Goal: Communication & Community: Answer question/provide support

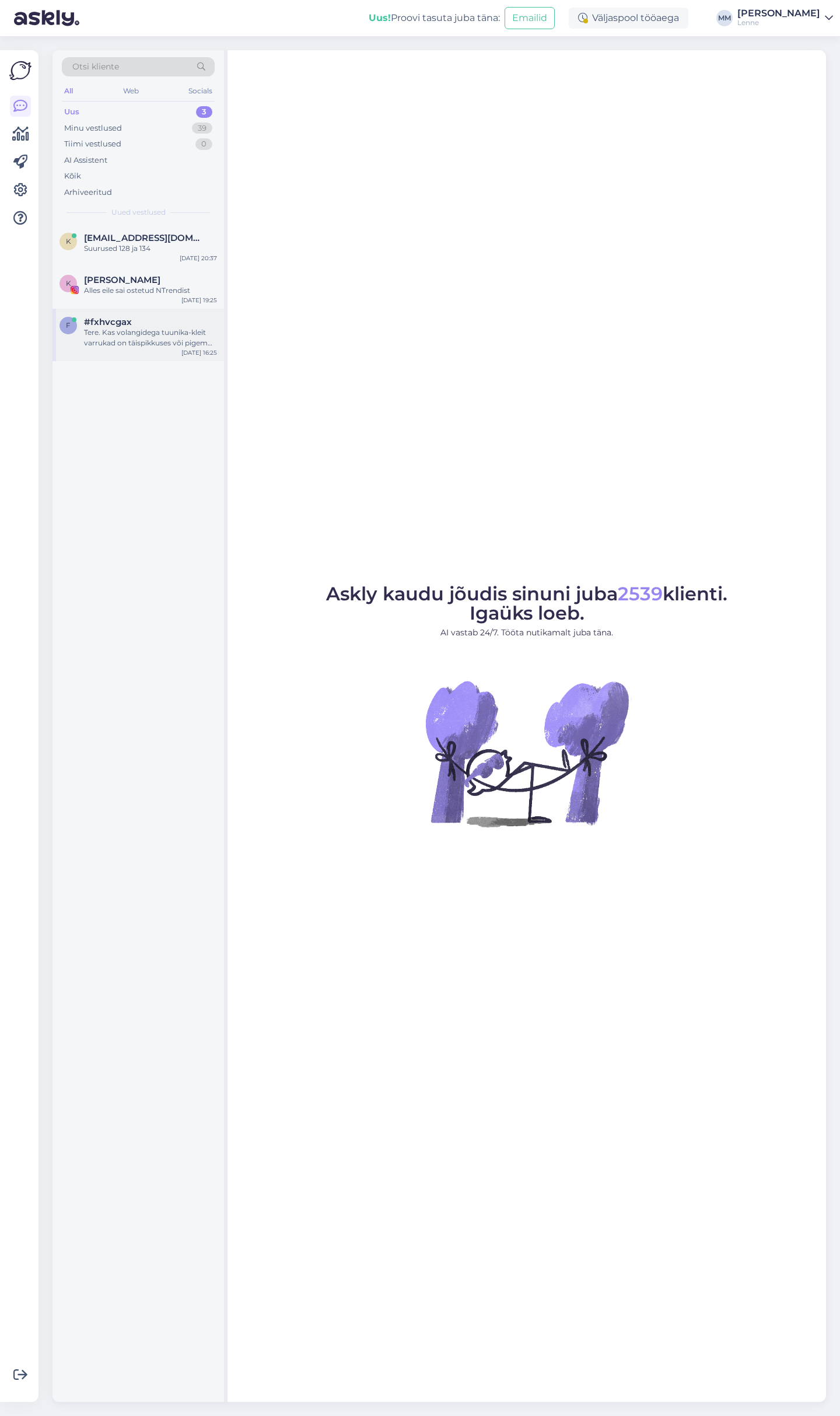
click at [162, 341] on div "Tere. Kas volangidega tuunika-kleit varrukad on täispikkuses või pigem mitte?" at bounding box center [150, 338] width 133 height 21
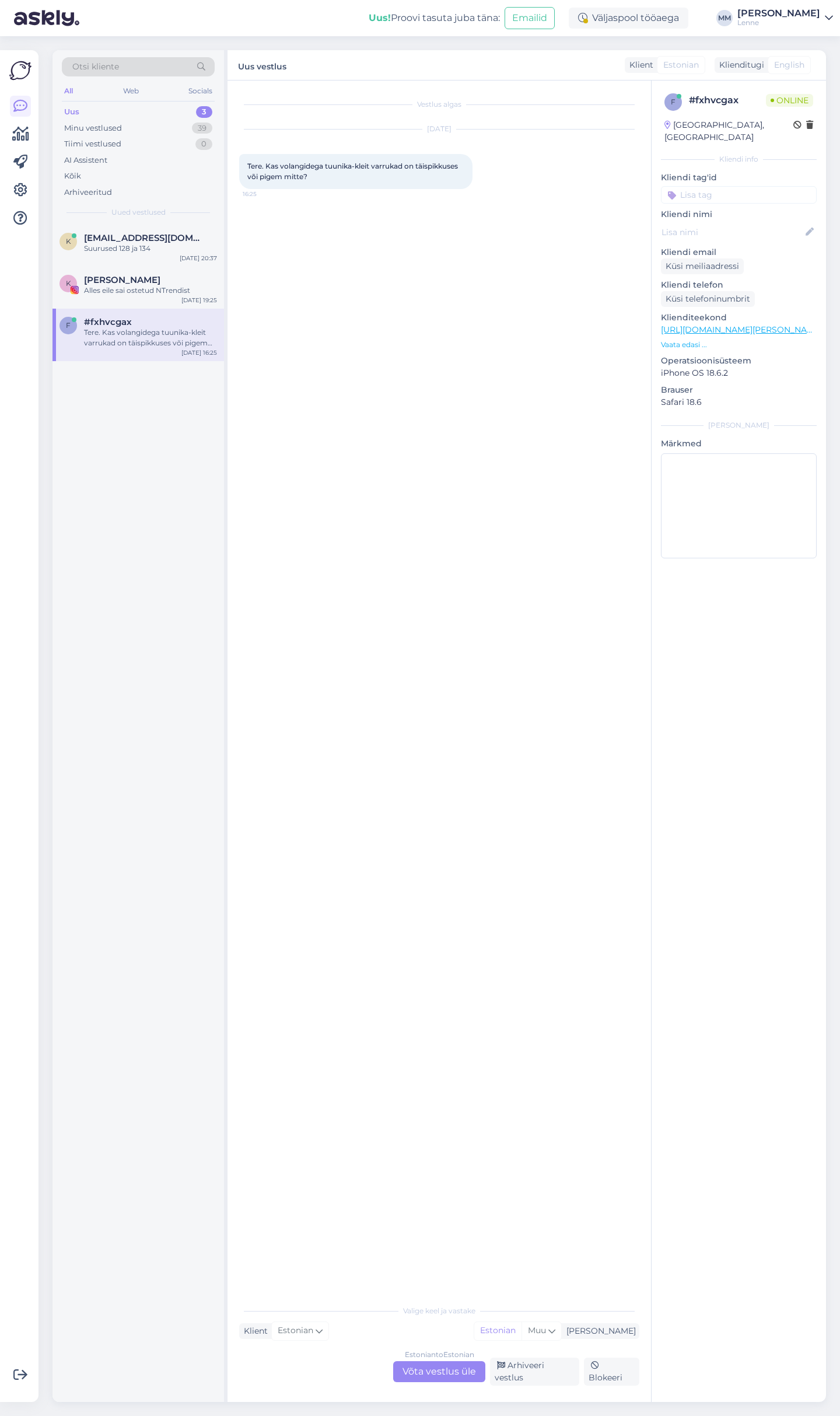
click at [420, 1376] on div "Estonian to Estonian Võta vestlus üle" at bounding box center [439, 1372] width 92 height 21
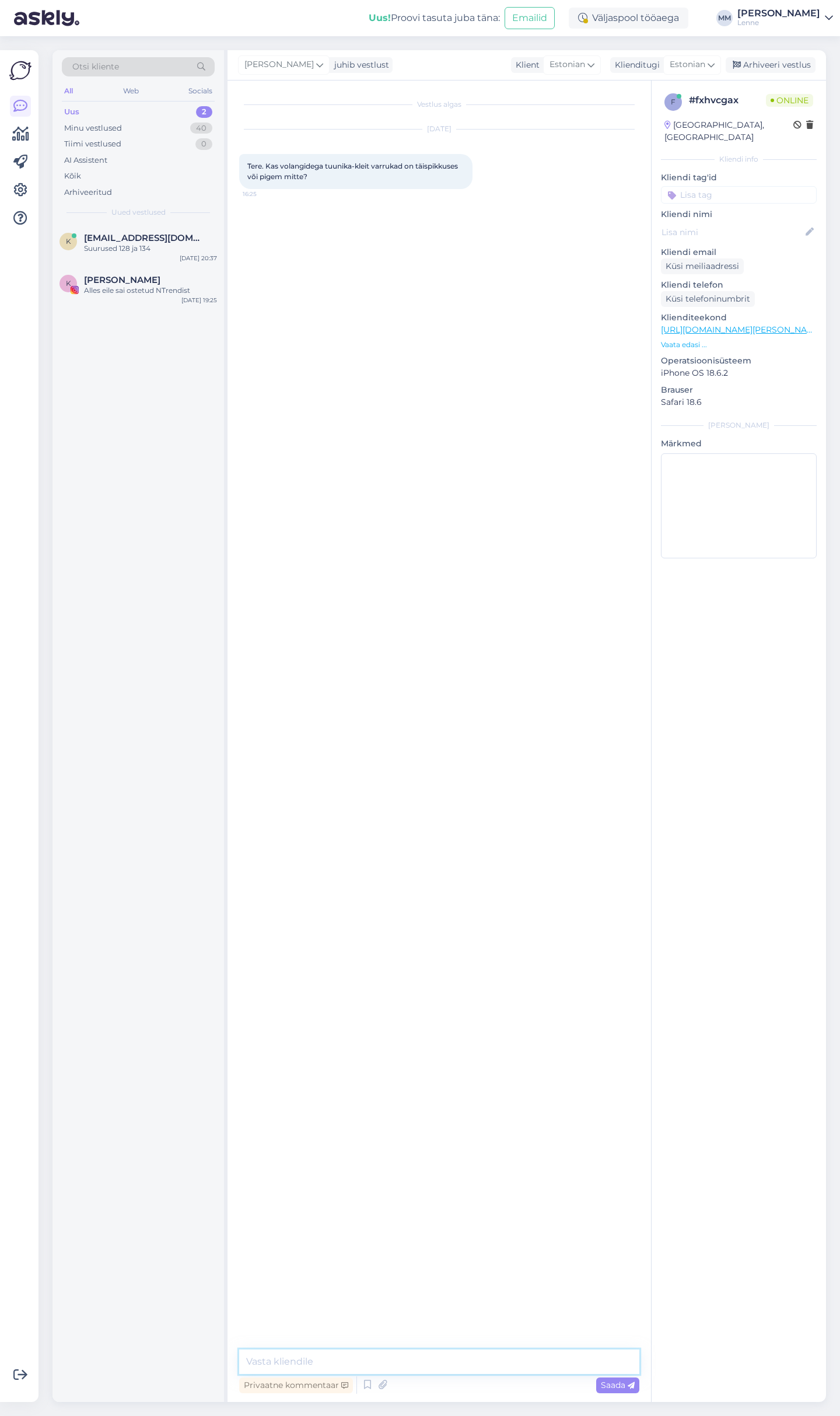
click at [415, 1362] on textarea at bounding box center [439, 1361] width 400 height 24
type textarea "Tere, kleidil on veidi üle küünarnuki pikkusega varrukad."
click at [157, 283] on div "[PERSON_NAME]" at bounding box center [150, 280] width 133 height 11
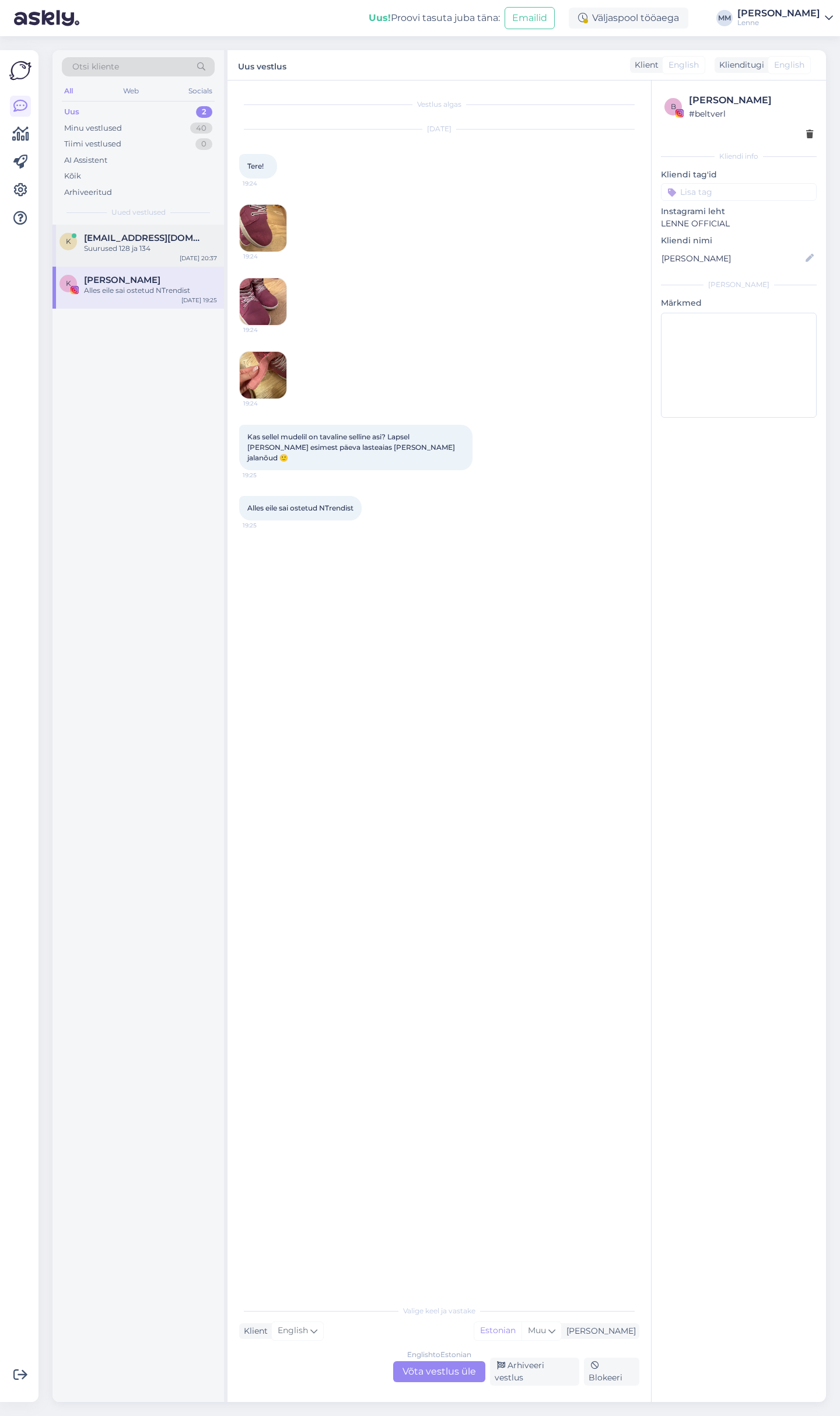
click at [144, 229] on div "k [EMAIL_ADDRESS][DOMAIN_NAME] Suurused 128 ja 134 [DATE] 20:37" at bounding box center [139, 245] width 172 height 42
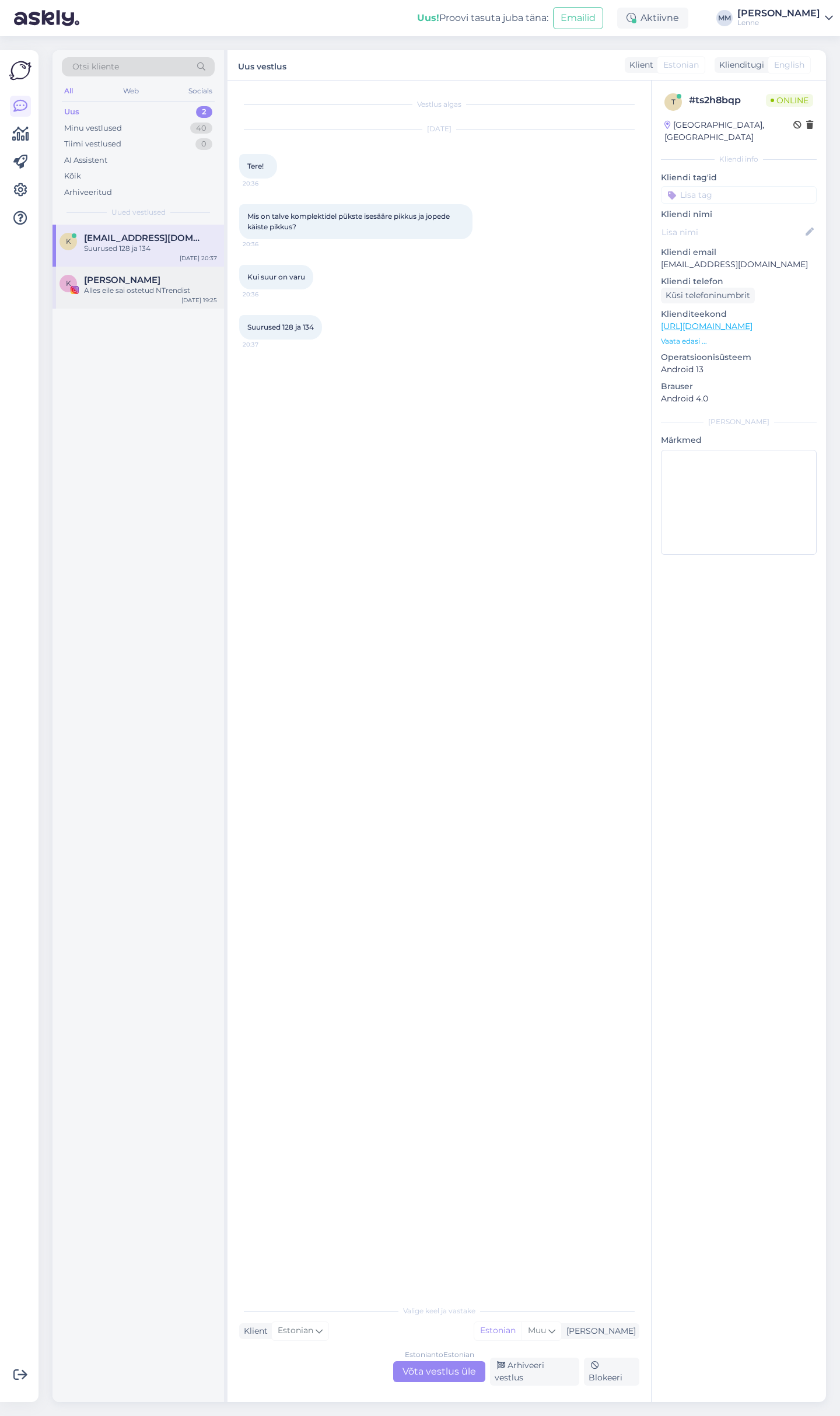
click at [152, 281] on div "[PERSON_NAME]" at bounding box center [150, 280] width 133 height 11
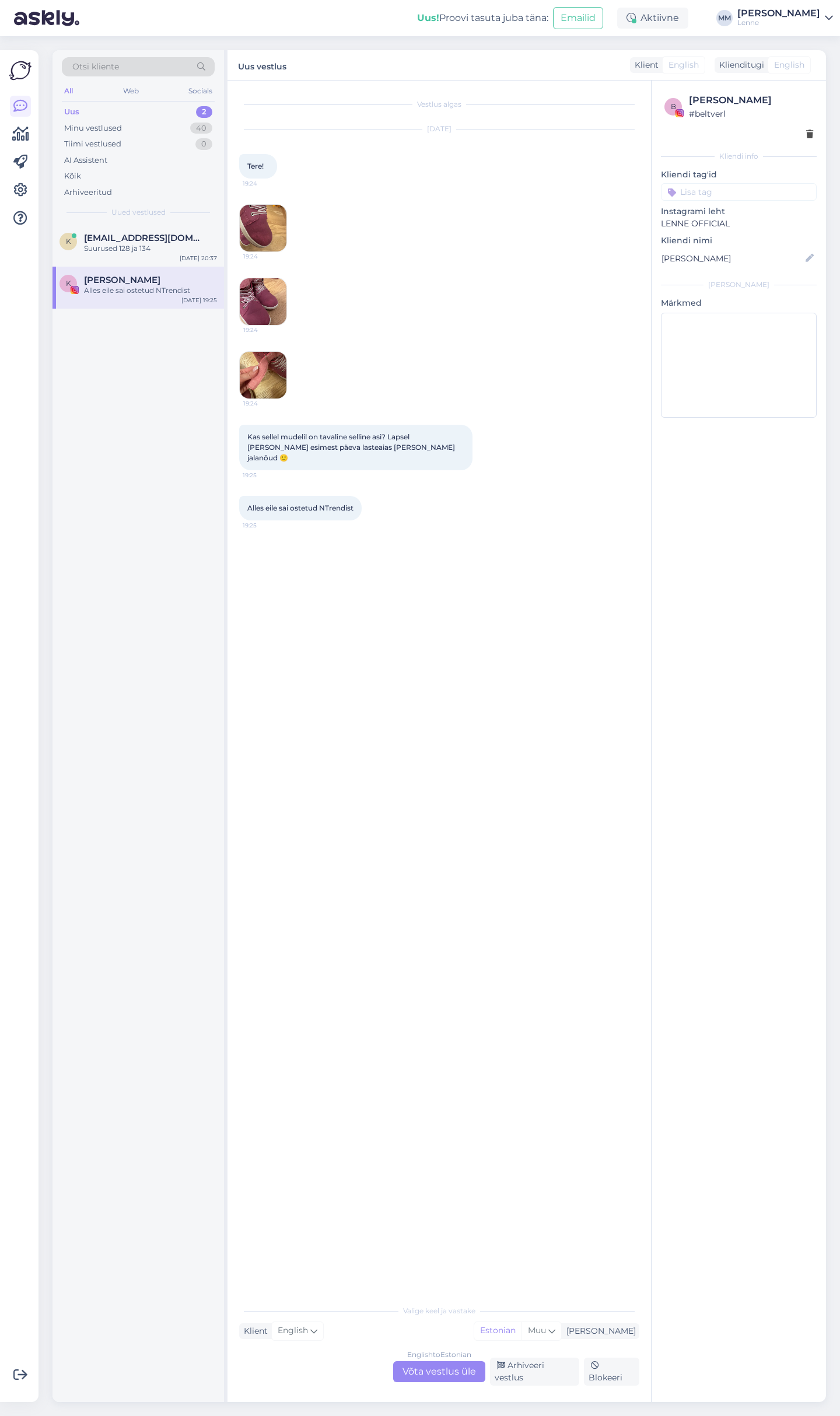
click at [422, 1381] on div "English to Estonian Võta vestlus üle" at bounding box center [439, 1372] width 92 height 21
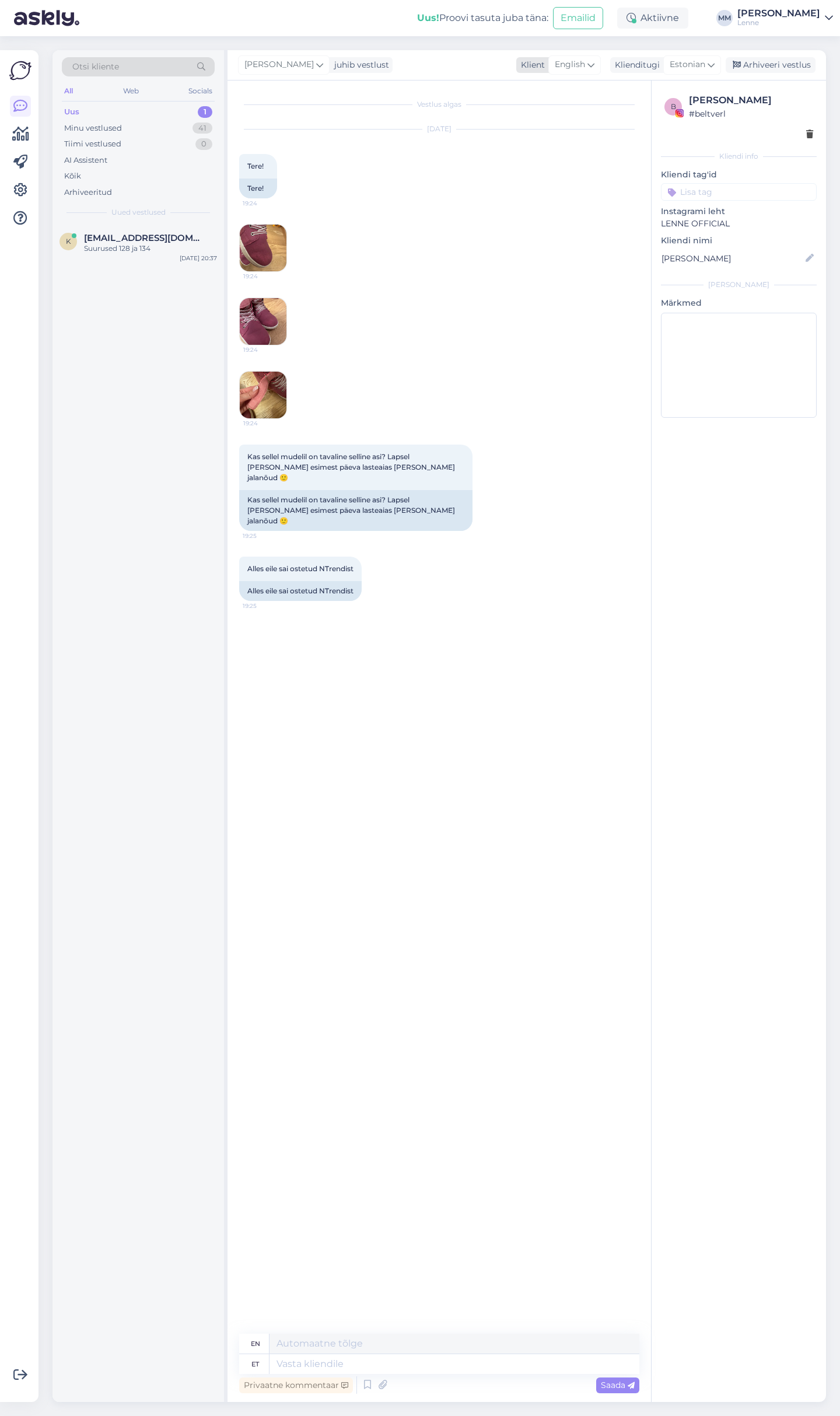
click at [575, 69] on span "English" at bounding box center [570, 64] width 30 height 13
type input "esto"
click at [569, 118] on link "Estonian" at bounding box center [559, 116] width 129 height 19
click at [405, 1362] on textarea at bounding box center [439, 1361] width 400 height 24
click at [271, 1359] on textarea "Tere, krõpsudel on ette tulnud hargnemist" at bounding box center [439, 1361] width 400 height 24
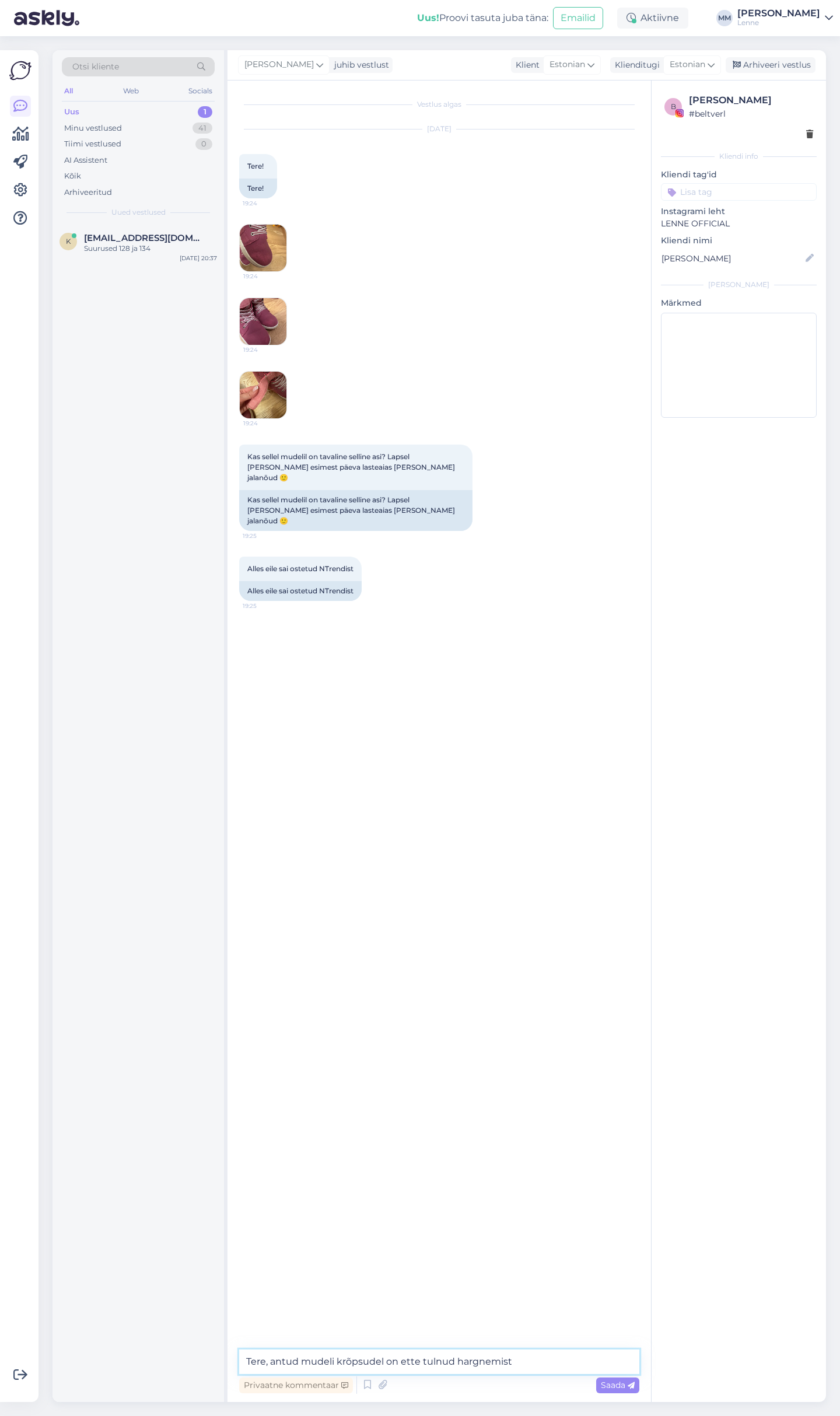
click at [534, 1363] on textarea "Tere, antud mudeli krõpsudel on ette tulnud hargnemist" at bounding box center [439, 1361] width 400 height 24
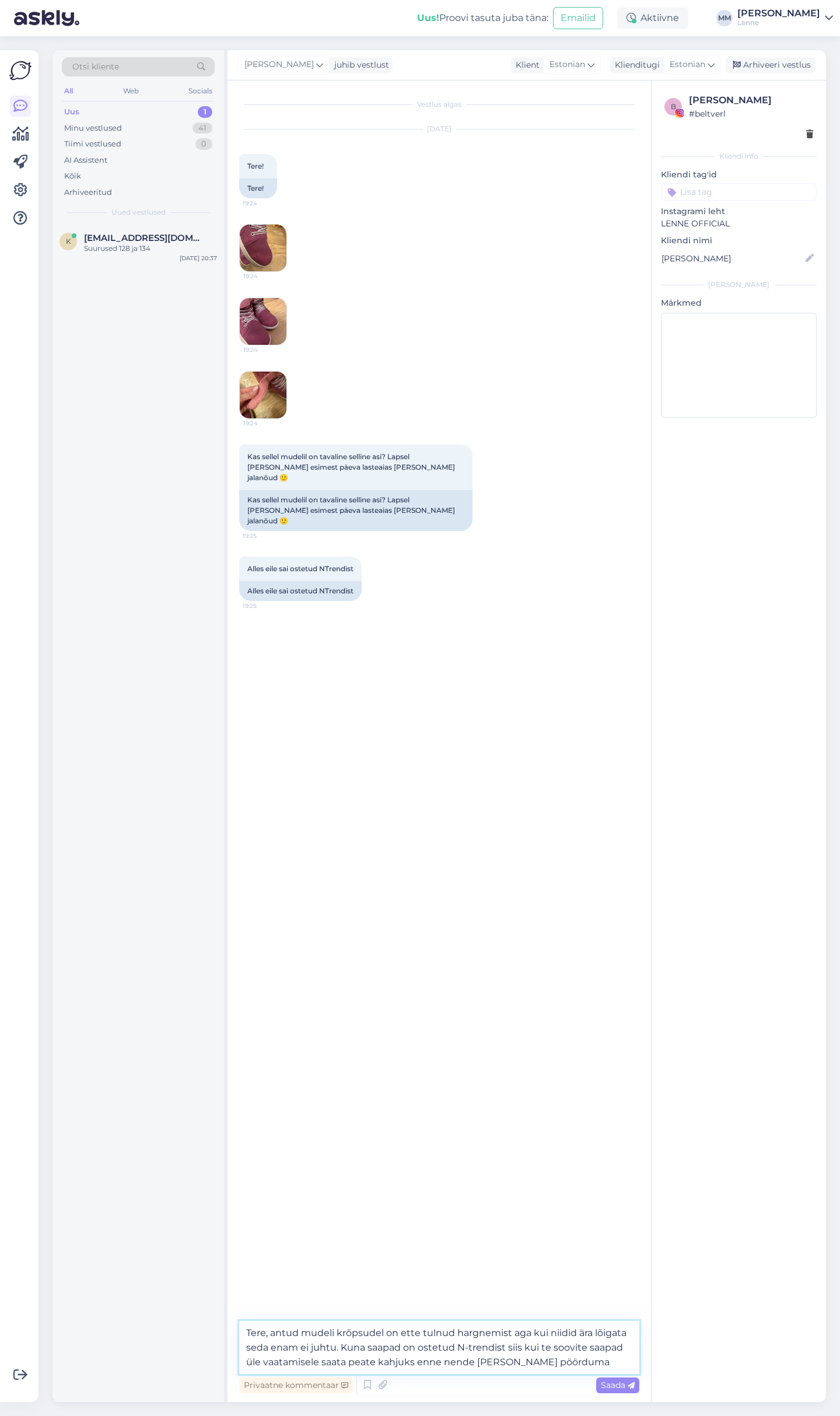
type textarea "Tere, antud mudeli krõpsudel on ette tulnud hargnemist aga kui niidid ära lõiga…"
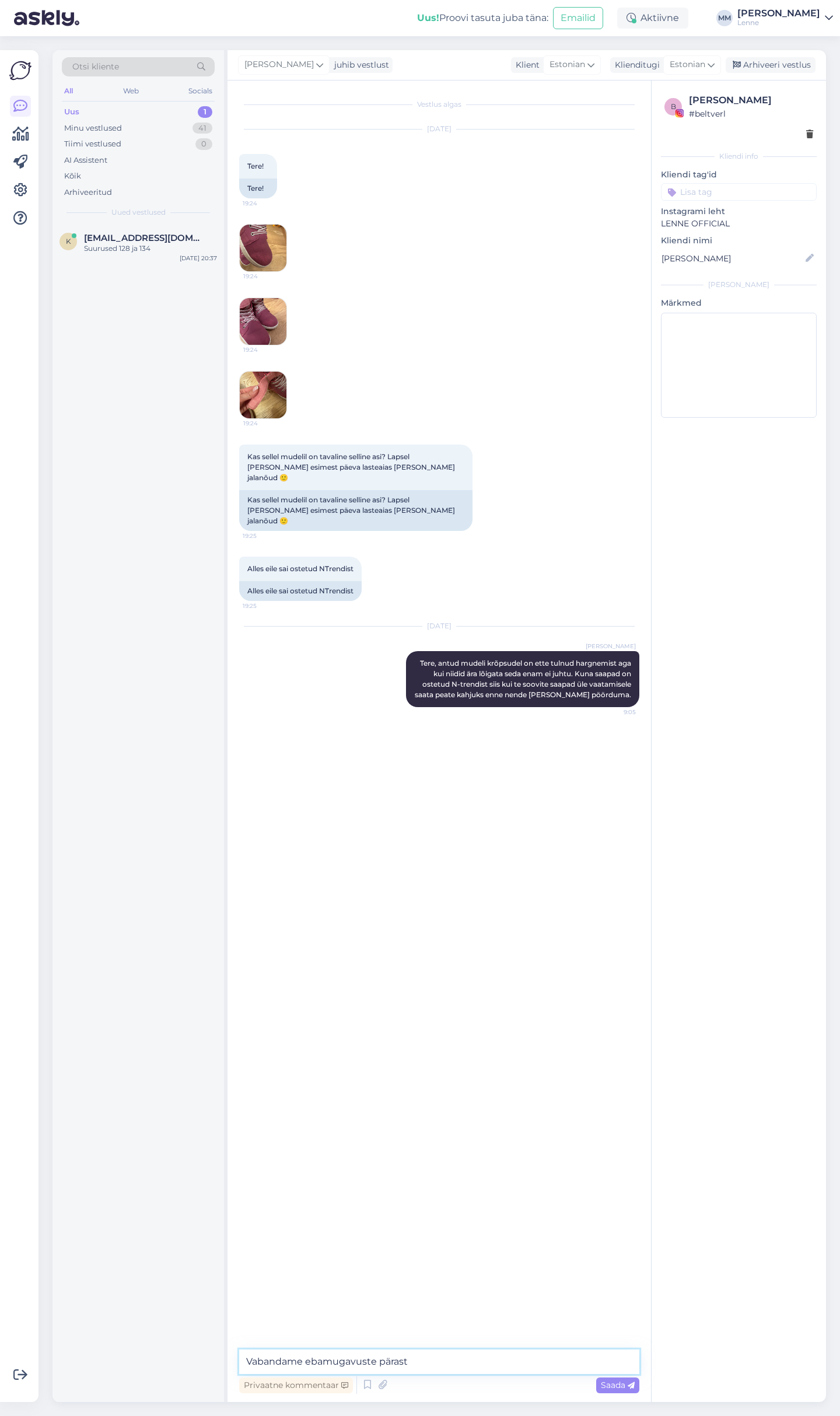
type textarea "Vabandame ebamugavuste pärast."
click at [118, 238] on span "[EMAIL_ADDRESS][DOMAIN_NAME]" at bounding box center [144, 238] width 121 height 11
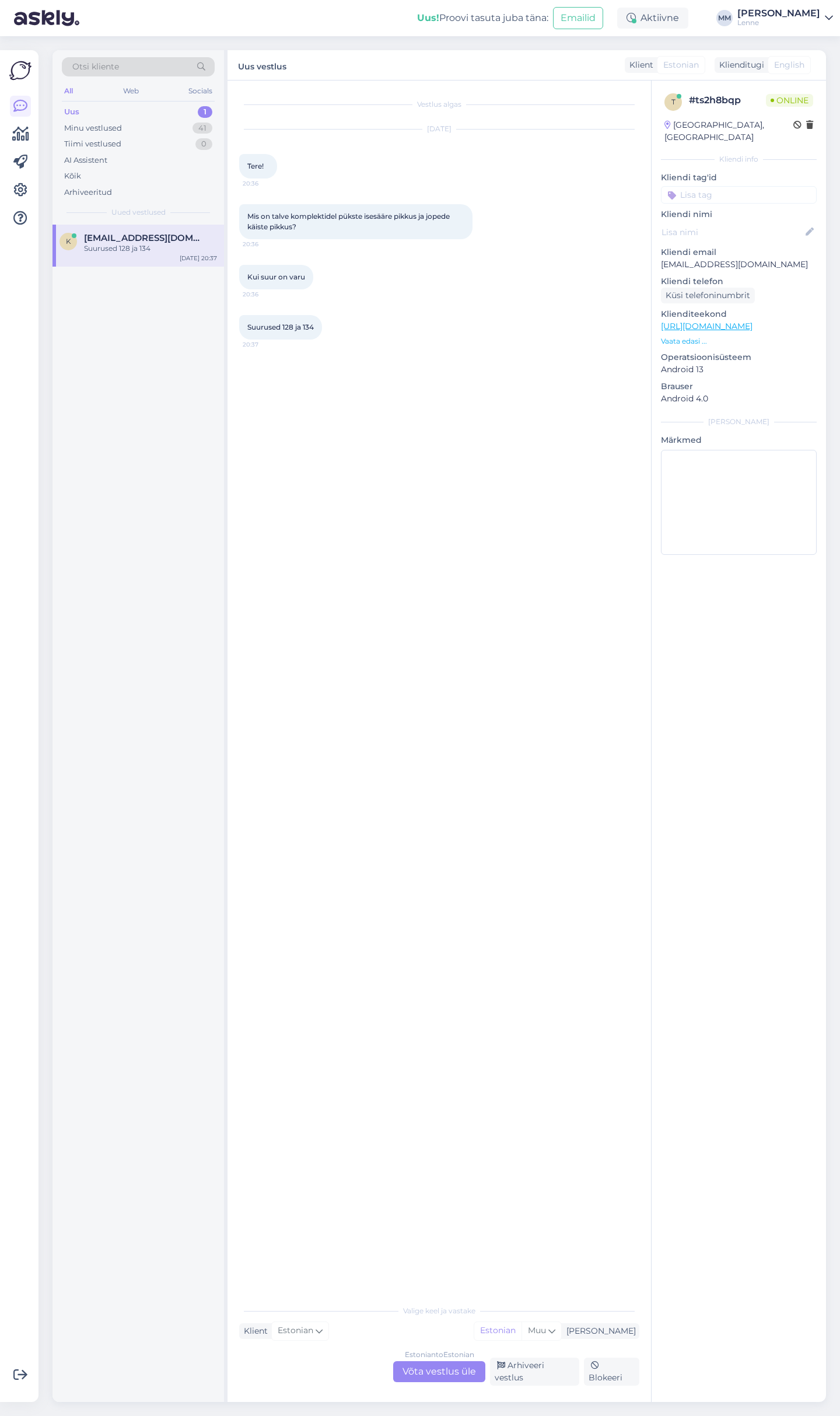
click at [751, 321] on link "[URL][DOMAIN_NAME]" at bounding box center [706, 326] width 92 height 11
click at [437, 1373] on div "Estonian to Estonian Võta vestlus üle" at bounding box center [439, 1372] width 92 height 21
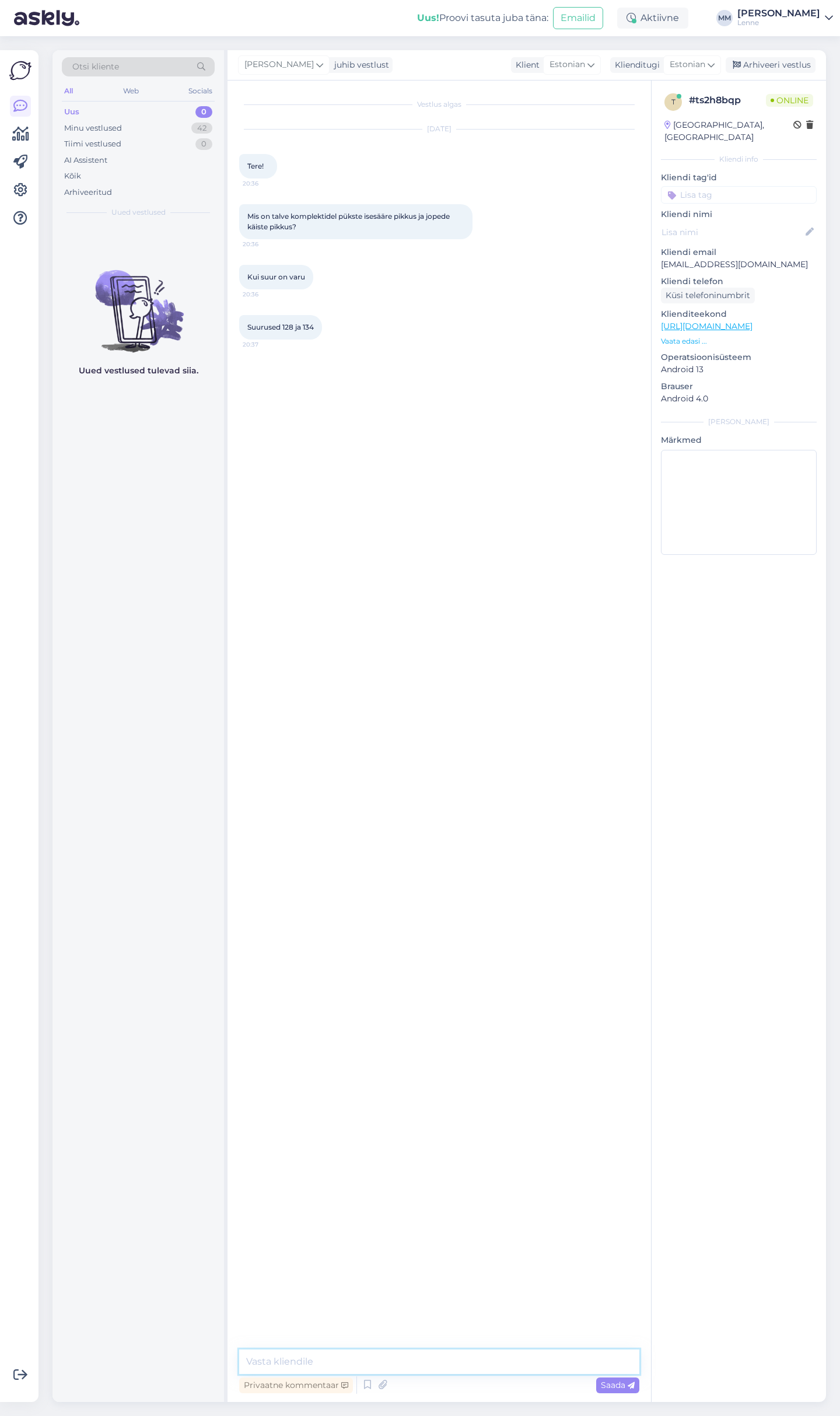
click at [314, 1362] on textarea at bounding box center [439, 1361] width 400 height 24
type textarea "Tere, sisesäärepikkus on 54 cm/57,5 cm, varruka pikkus [PERSON_NAME] 61 cm /63,…"
click at [154, 129] on div "Minu vestlused 42" at bounding box center [138, 128] width 153 height 17
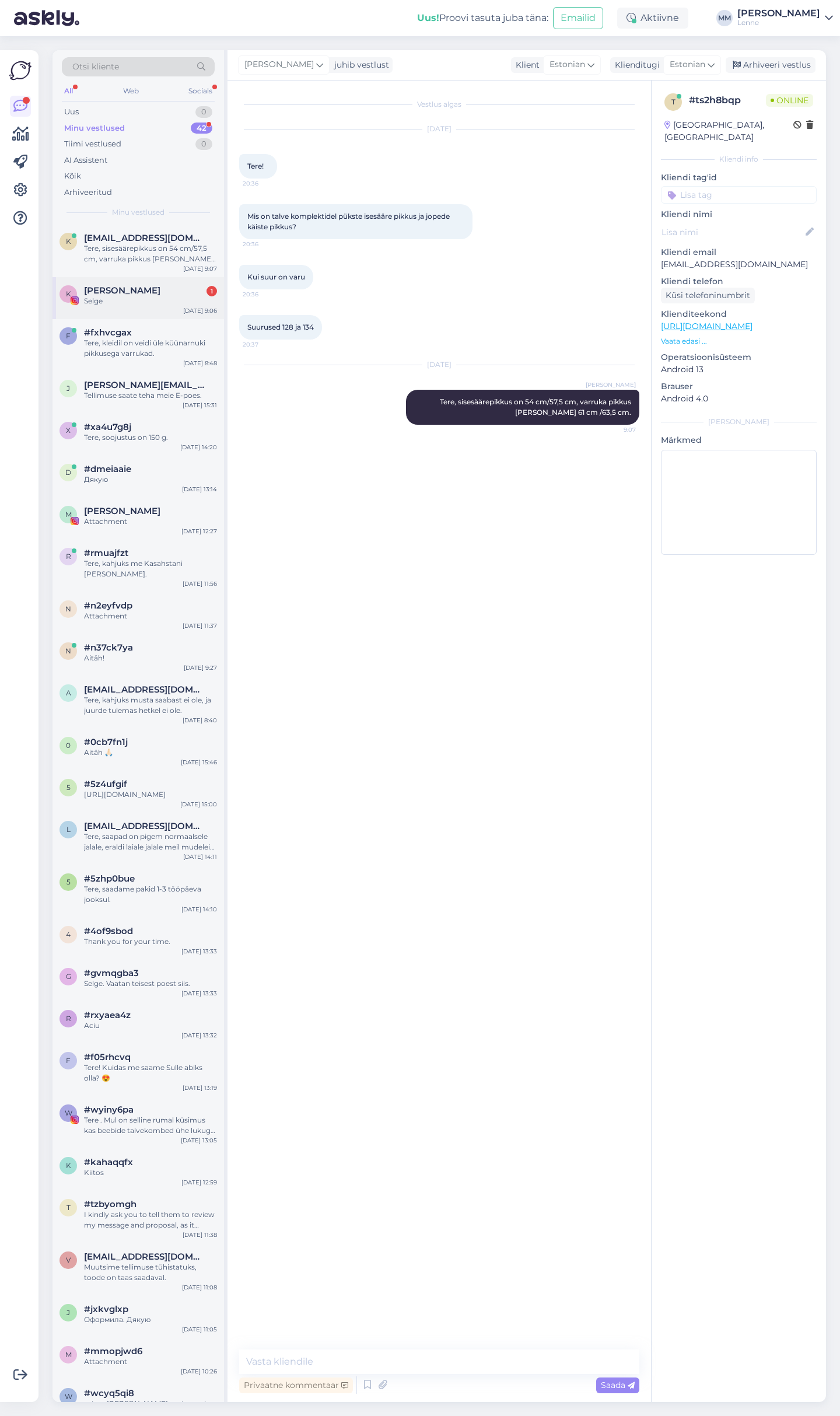
click at [168, 308] on div "K [PERSON_NAME] 1 Selge [DATE] 9:06" at bounding box center [139, 298] width 172 height 42
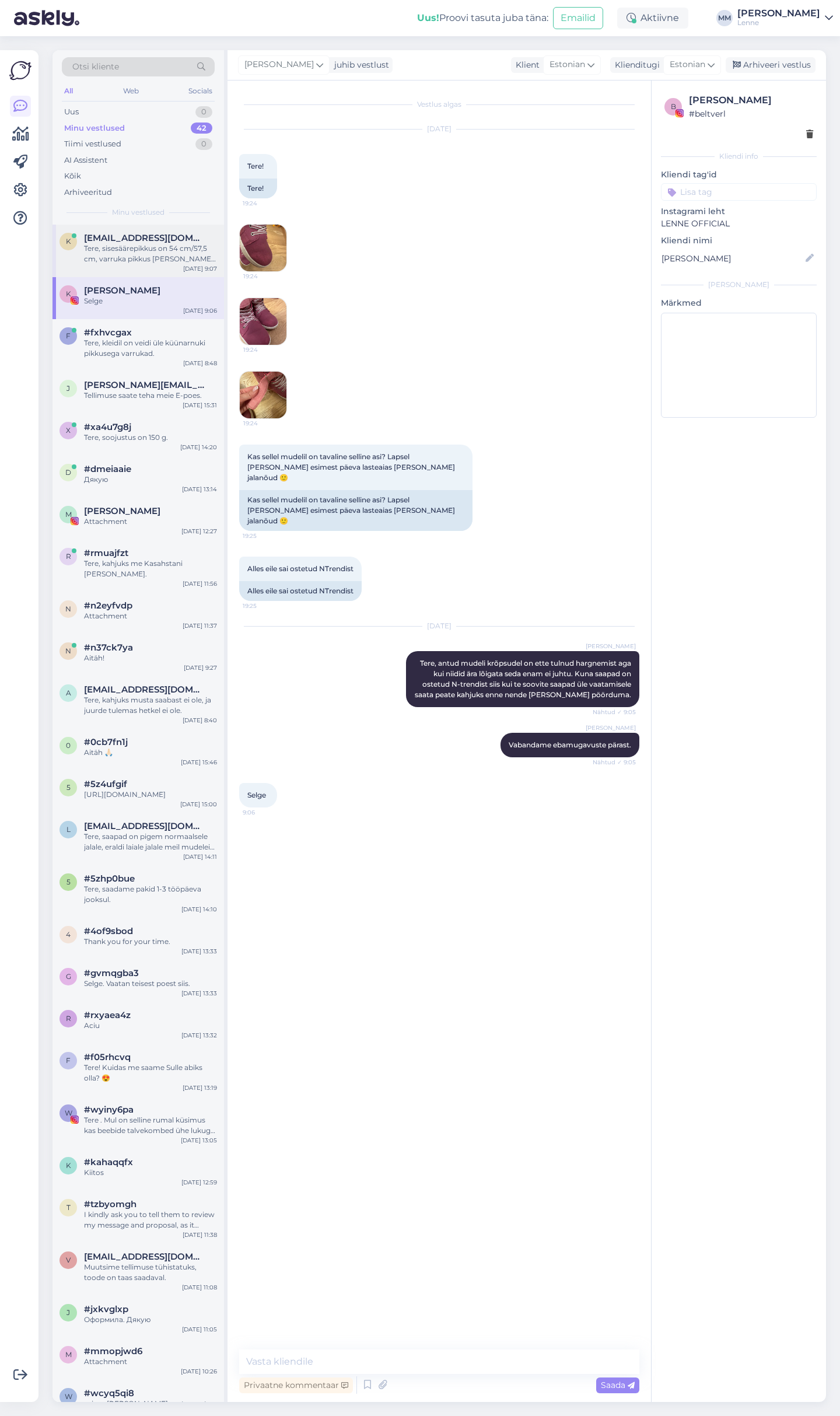
click at [158, 258] on div "Tere, sisesäärepikkus on 54 cm/57,5 cm, varruka pikkus [PERSON_NAME] 61 cm /63,…" at bounding box center [150, 254] width 133 height 21
